Goal: Task Accomplishment & Management: Complete application form

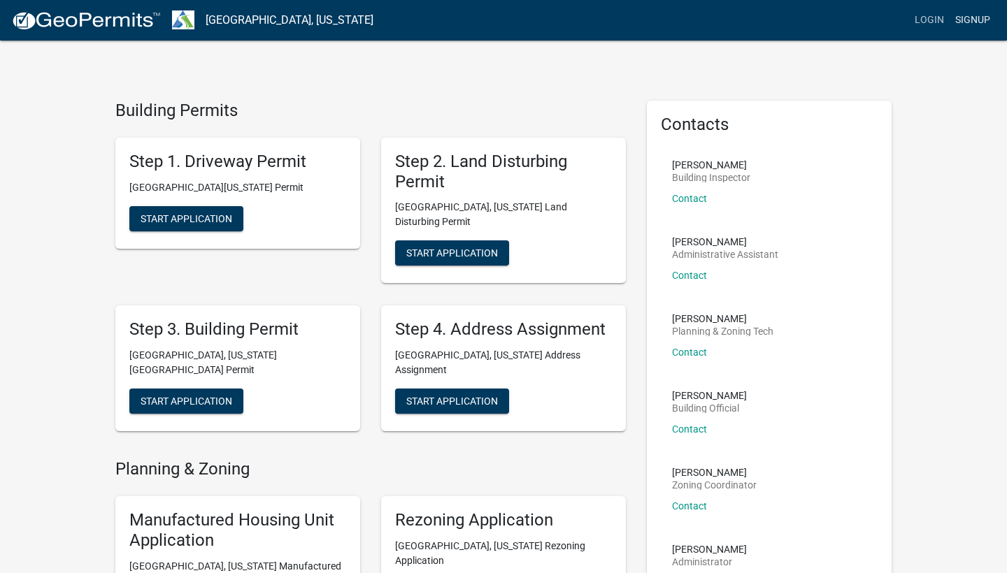
click at [981, 23] on link "Signup" at bounding box center [972, 20] width 46 height 27
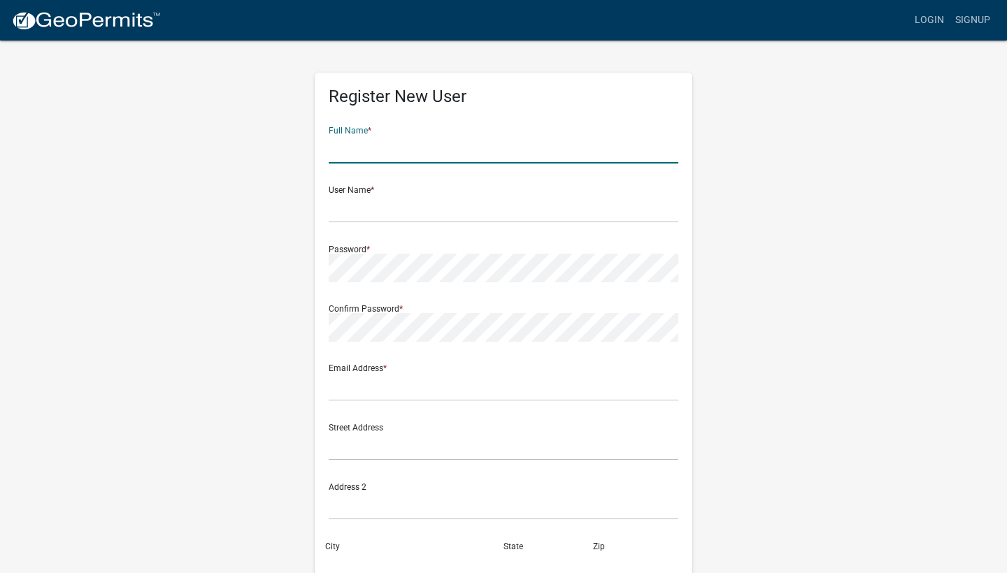
click at [62, 8] on link at bounding box center [86, 20] width 150 height 29
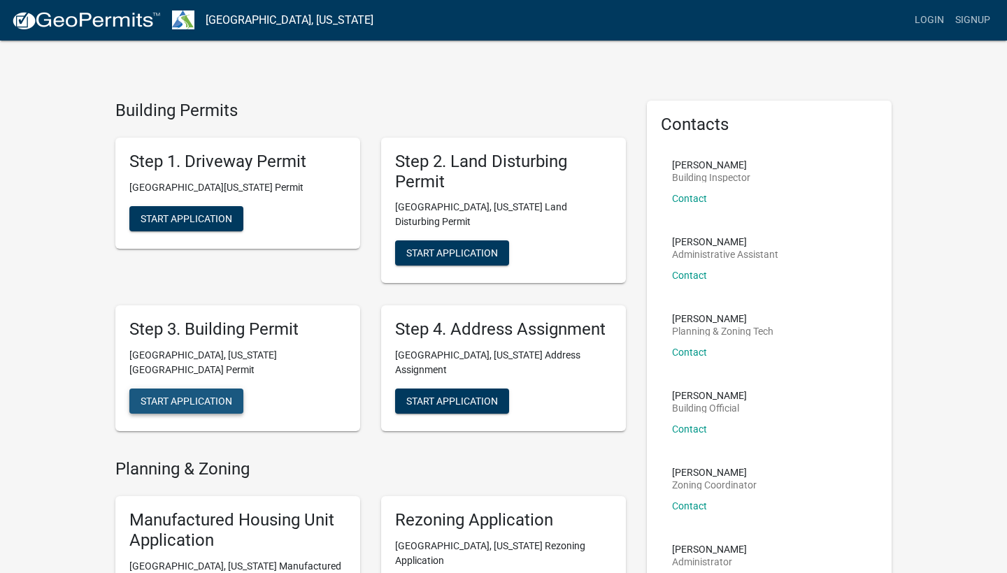
click at [155, 396] on span "Start Application" at bounding box center [186, 401] width 92 height 11
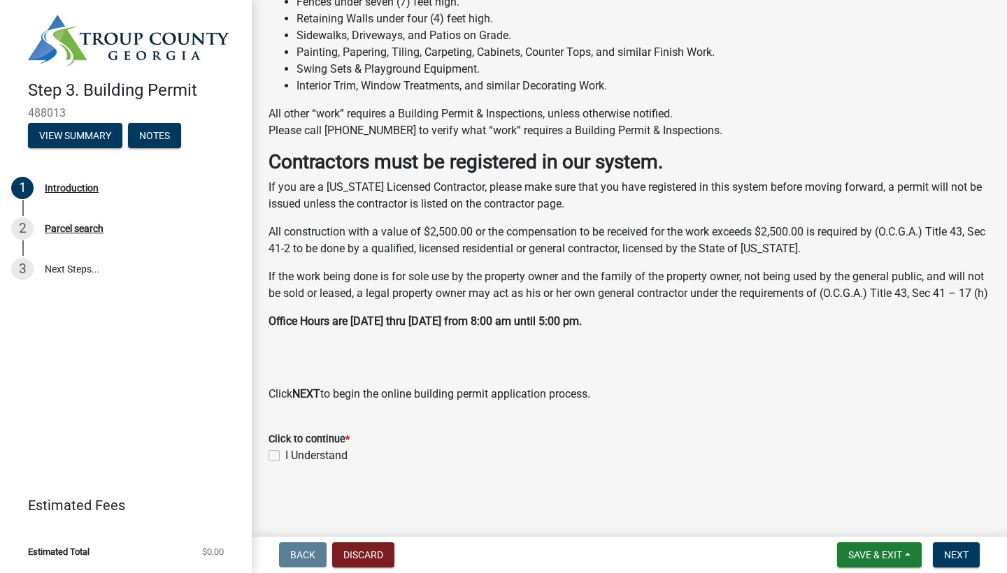
scroll to position [356, 0]
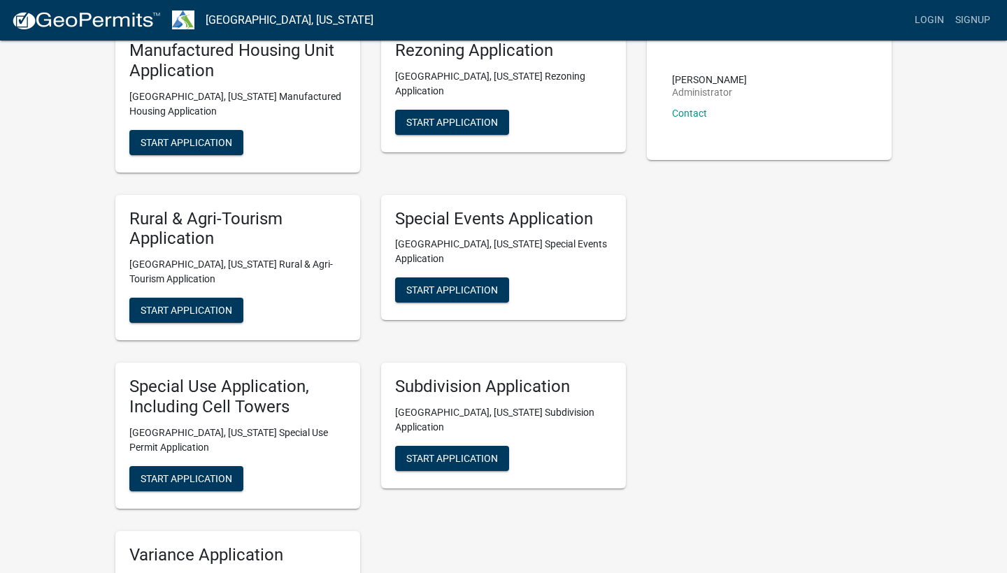
scroll to position [469, 0]
